Goal: Download file/media

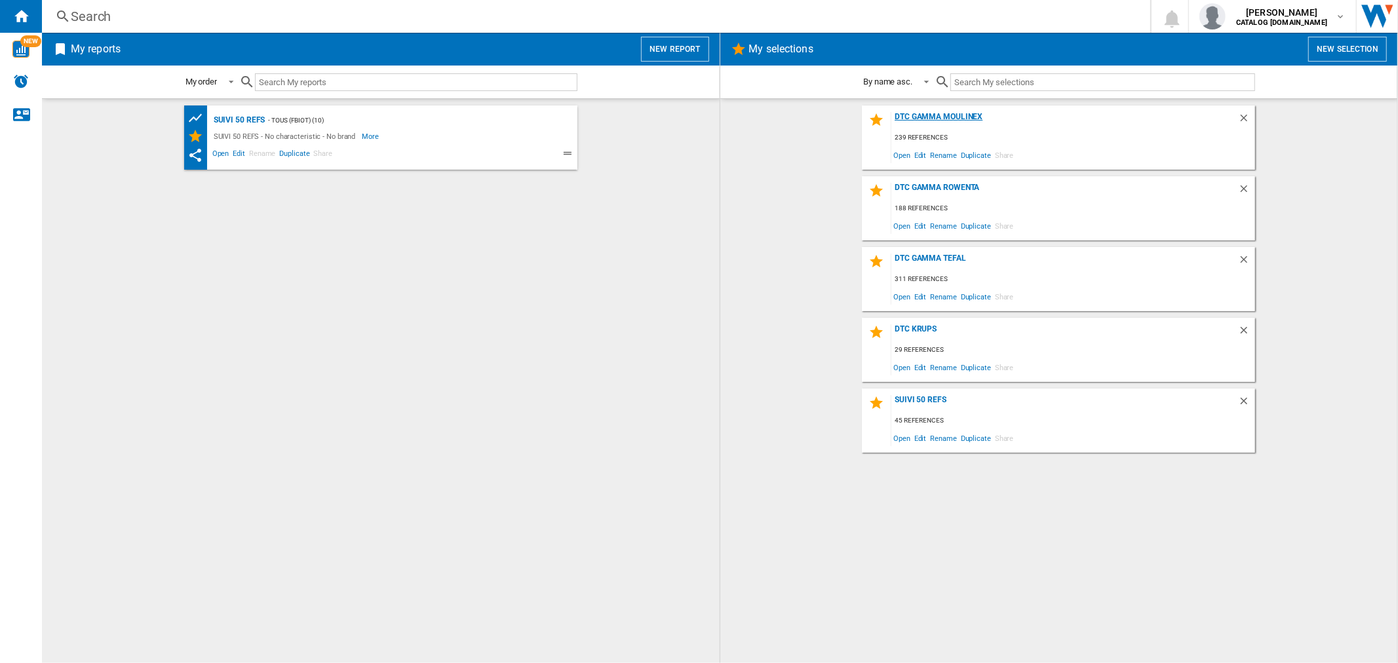
click at [977, 113] on div "DTC GAMMA MOULINEX" at bounding box center [1064, 121] width 347 height 18
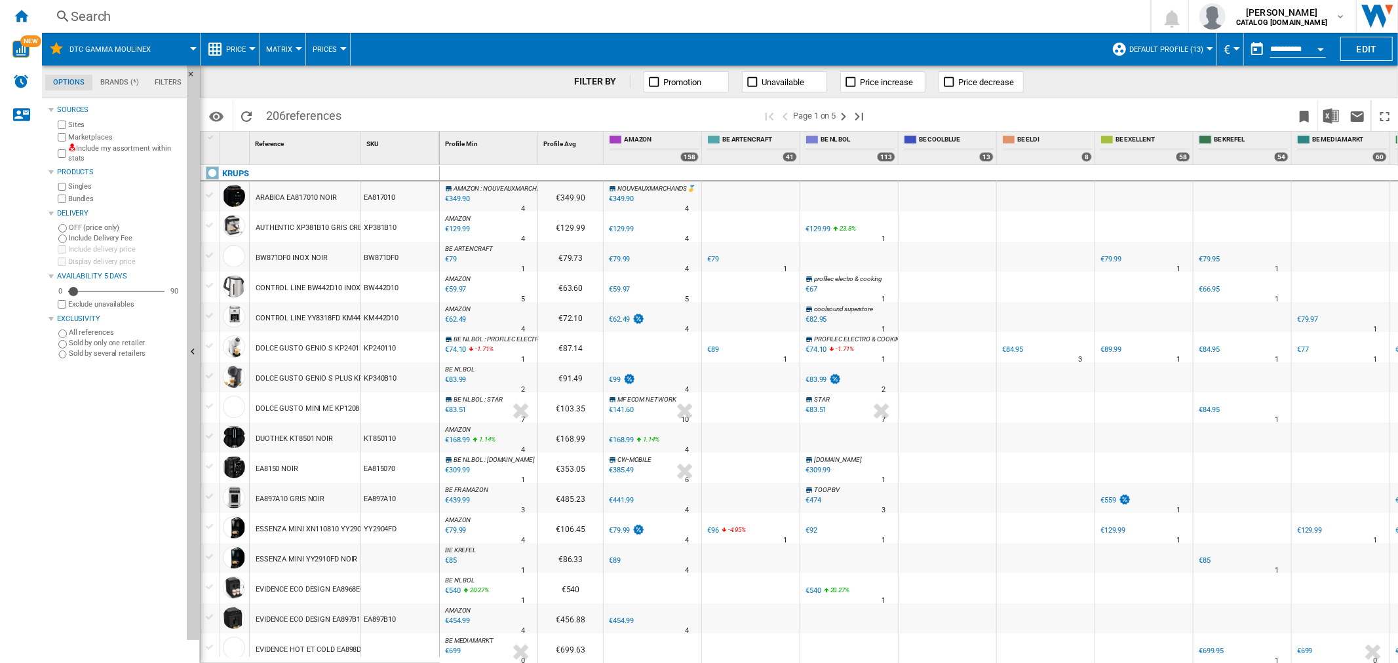
click at [1180, 51] on span "Default profile (13)" at bounding box center [1166, 49] width 74 height 9
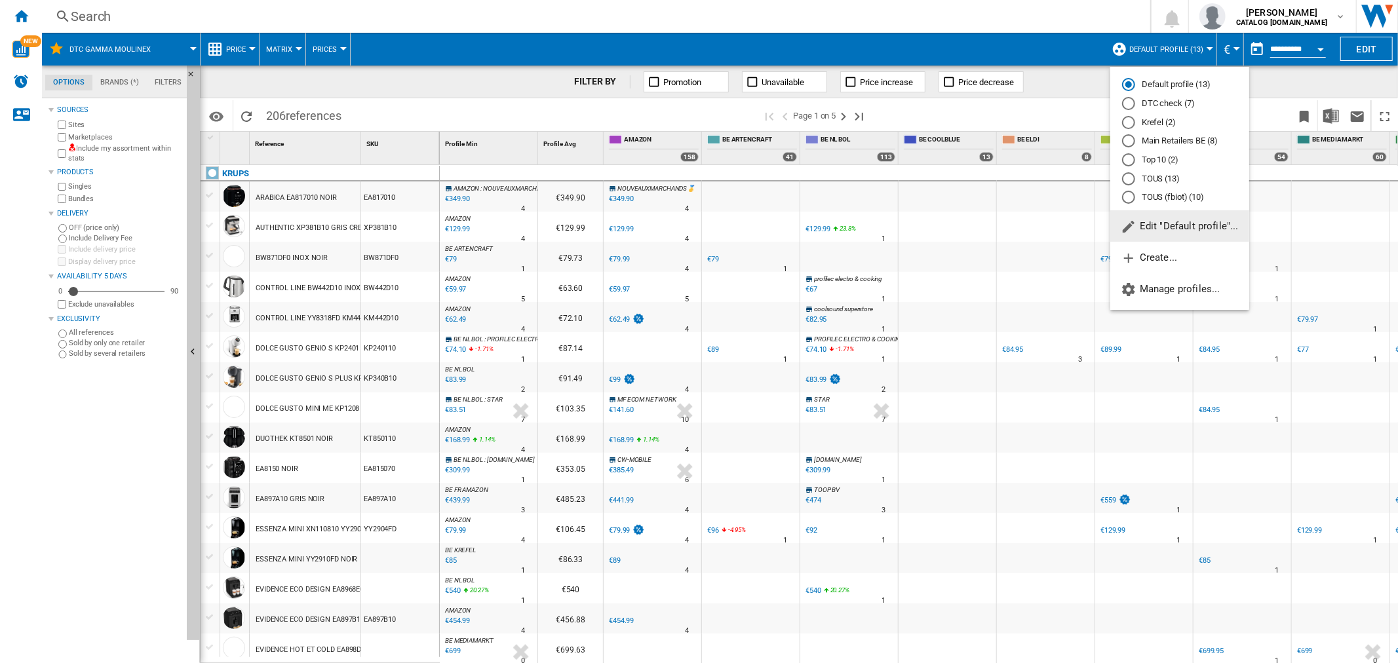
click at [1156, 106] on md-radio-button "DTC check (7)" at bounding box center [1179, 104] width 115 height 12
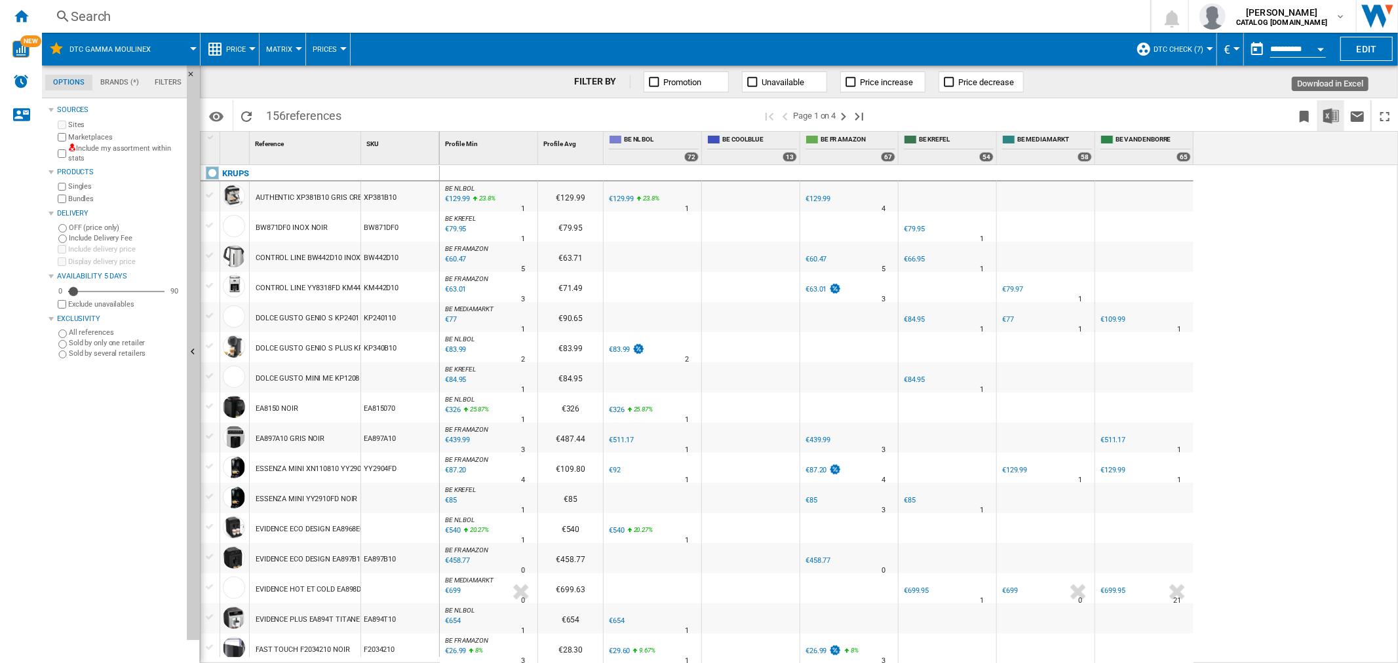
click at [1331, 122] on img "Download in Excel" at bounding box center [1331, 116] width 16 height 16
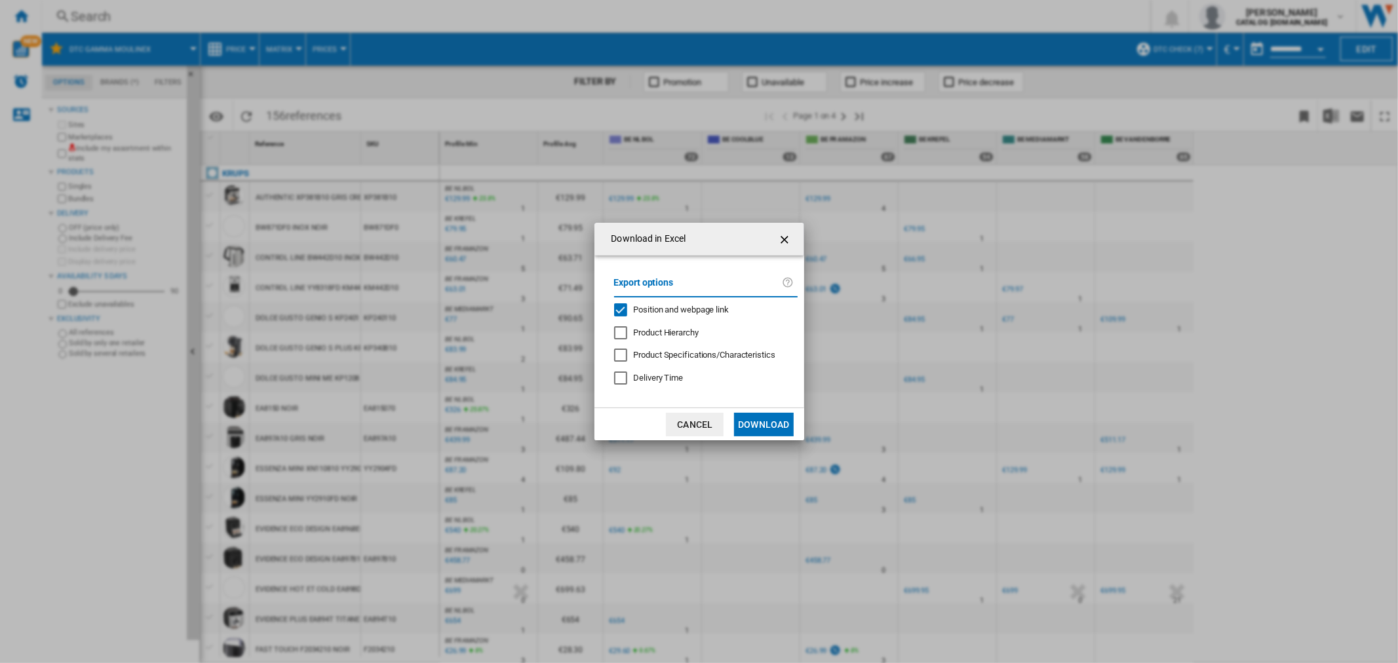
click at [678, 305] on span "Position and webpage link" at bounding box center [682, 310] width 96 height 10
click at [749, 431] on button "Download" at bounding box center [763, 425] width 59 height 24
